Goal: Find specific page/section: Find specific page/section

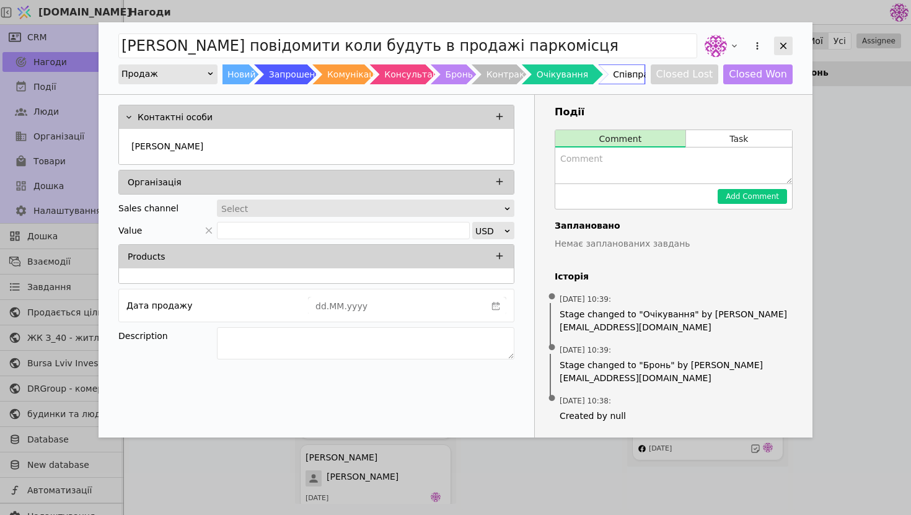
scroll to position [103, 0]
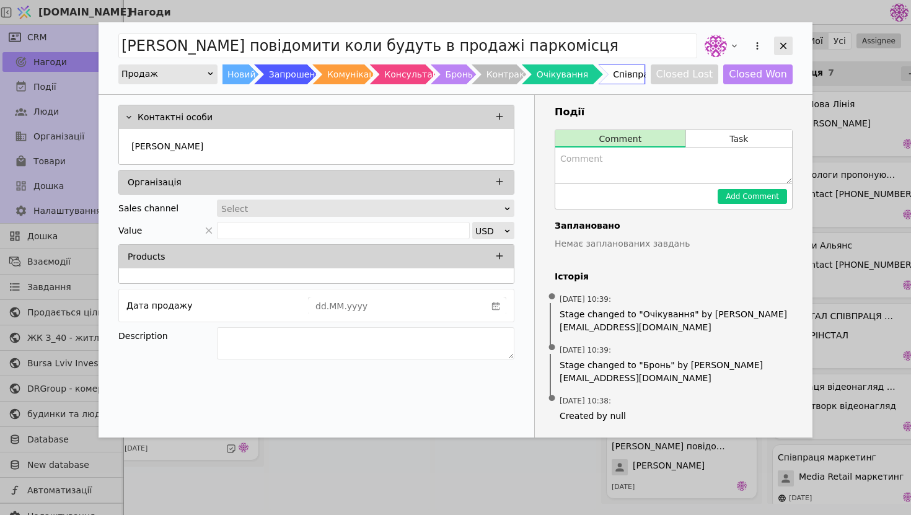
click at [789, 50] on icon "Add Opportunity" at bounding box center [783, 45] width 11 height 11
click at [786, 50] on icon "Add Opportunity" at bounding box center [783, 45] width 11 height 11
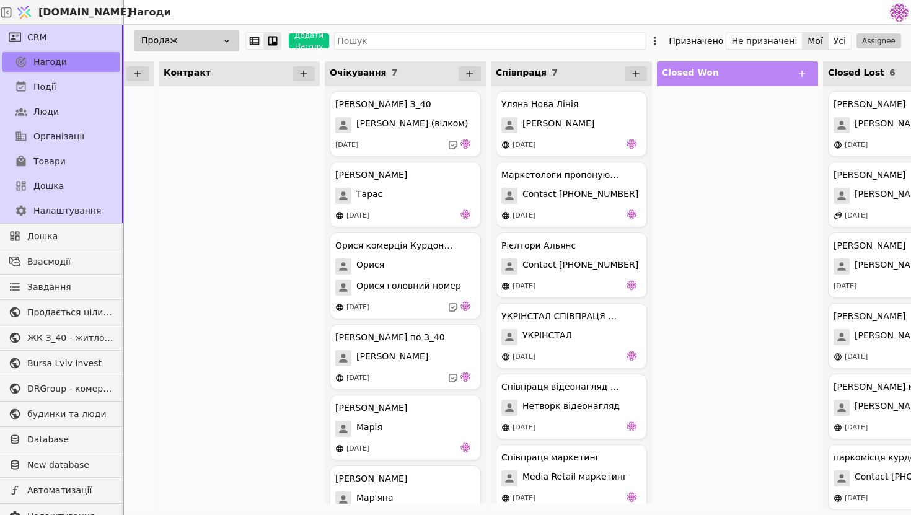
scroll to position [0, 879]
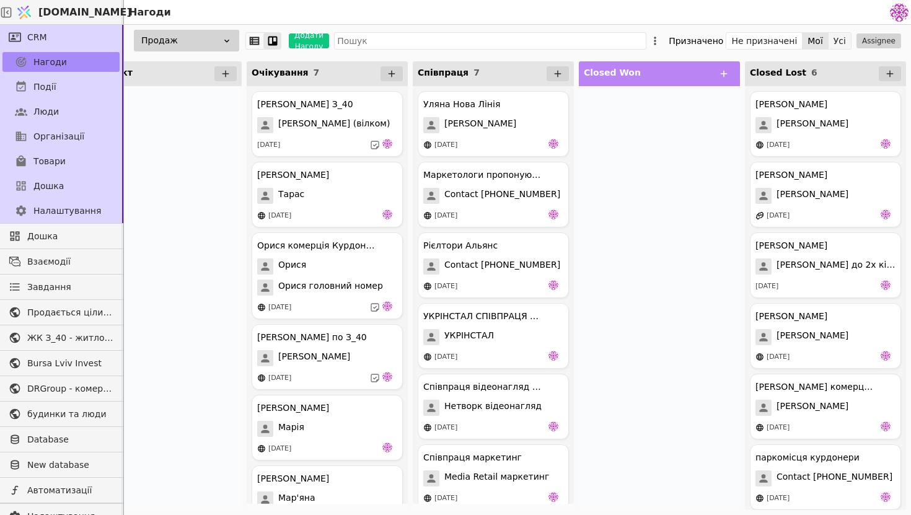
click at [841, 37] on button "Усі" at bounding box center [840, 40] width 22 height 17
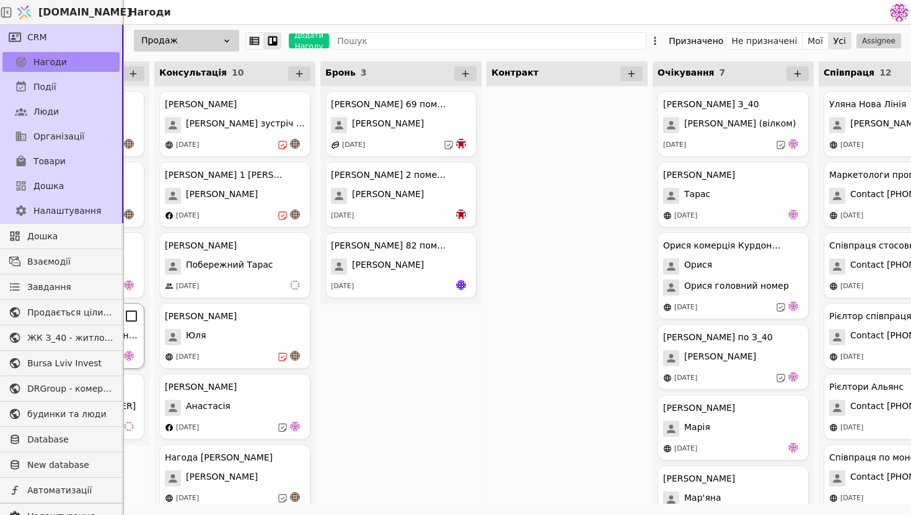
scroll to position [0, 477]
